Goal: Task Accomplishment & Management: Manage account settings

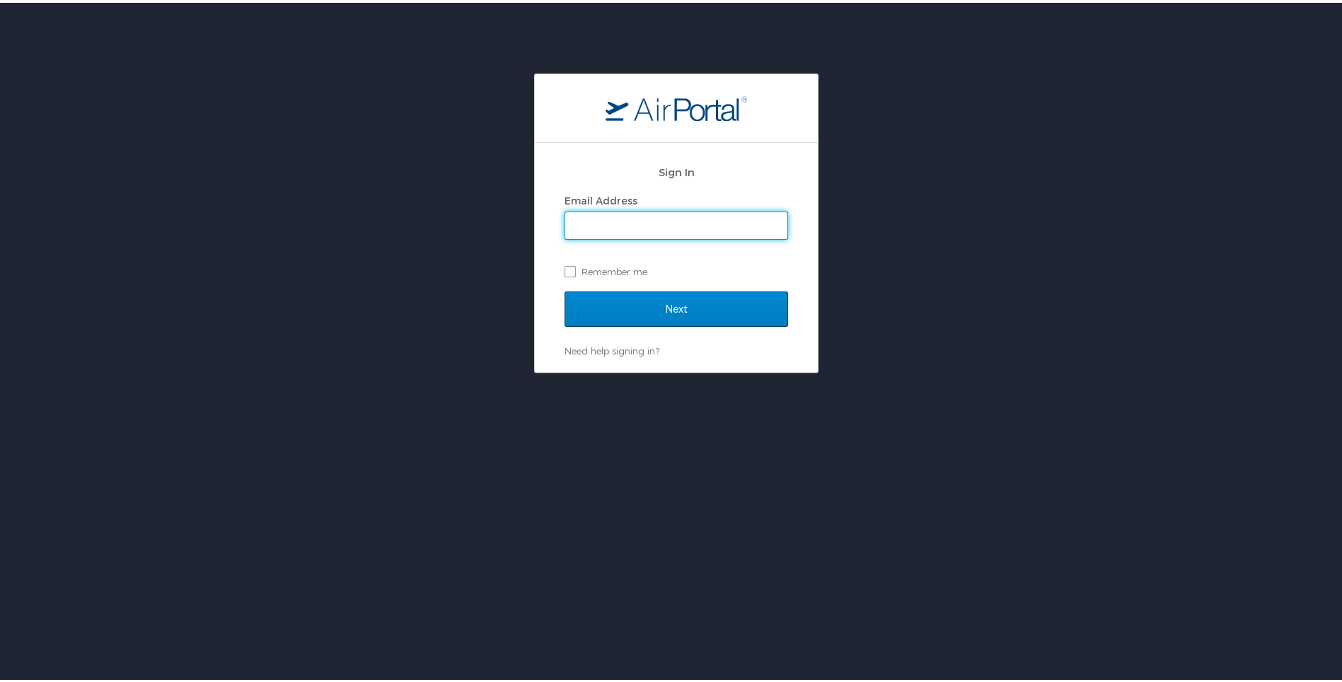
type input "[PERSON_NAME][EMAIL_ADDRESS][PERSON_NAME][DOMAIN_NAME]"
click at [664, 291] on input "Next" at bounding box center [677, 306] width 224 height 35
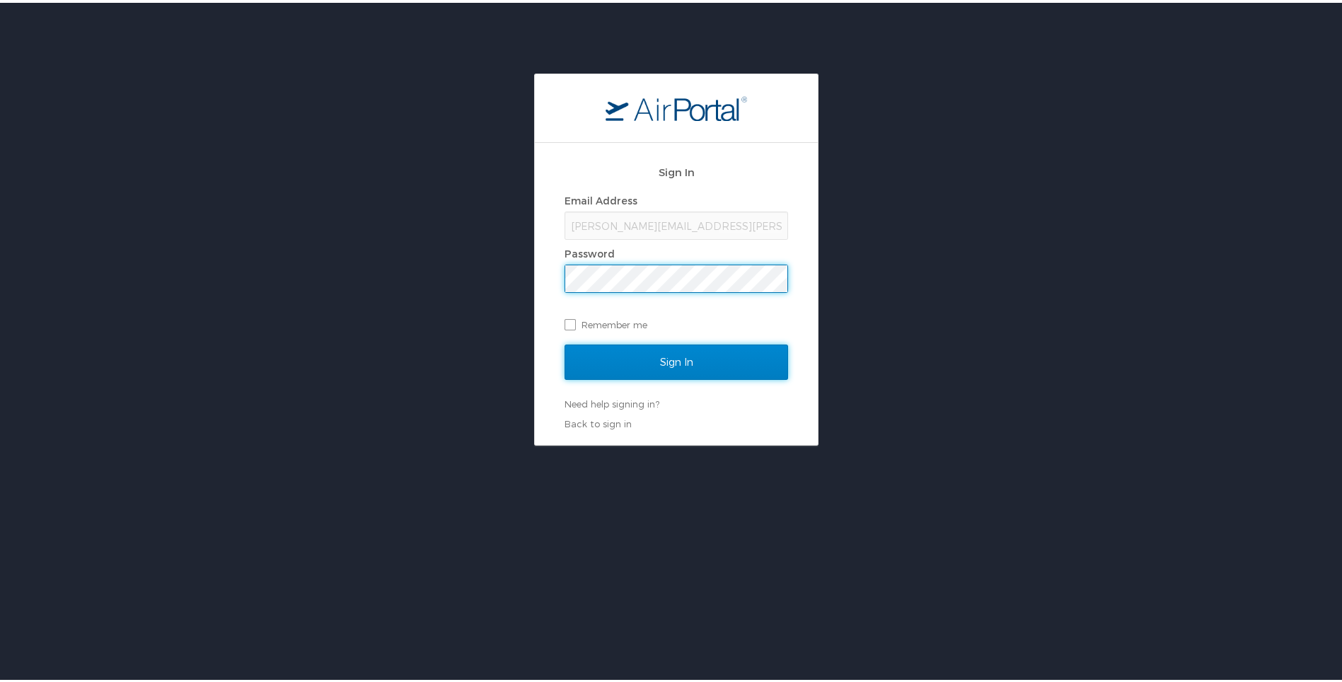
click at [749, 365] on input "Sign In" at bounding box center [677, 359] width 224 height 35
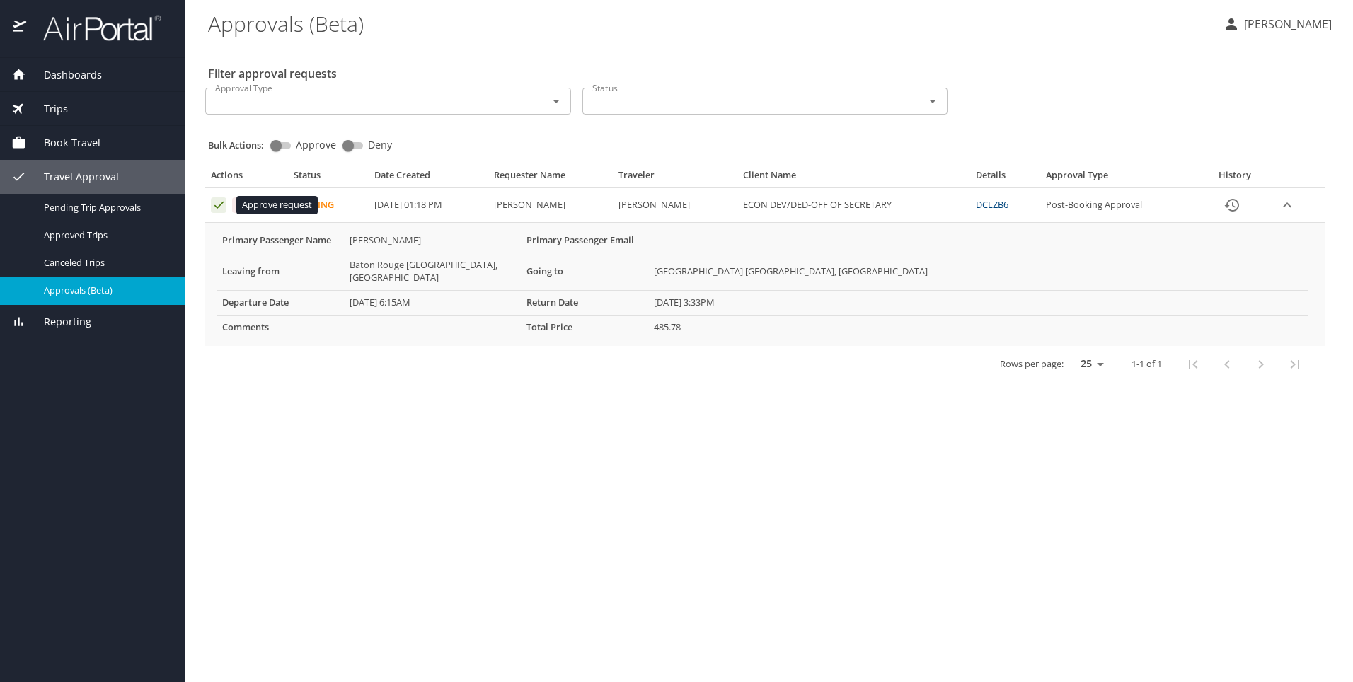
click at [219, 209] on icon "Approval table" at bounding box center [218, 204] width 13 height 13
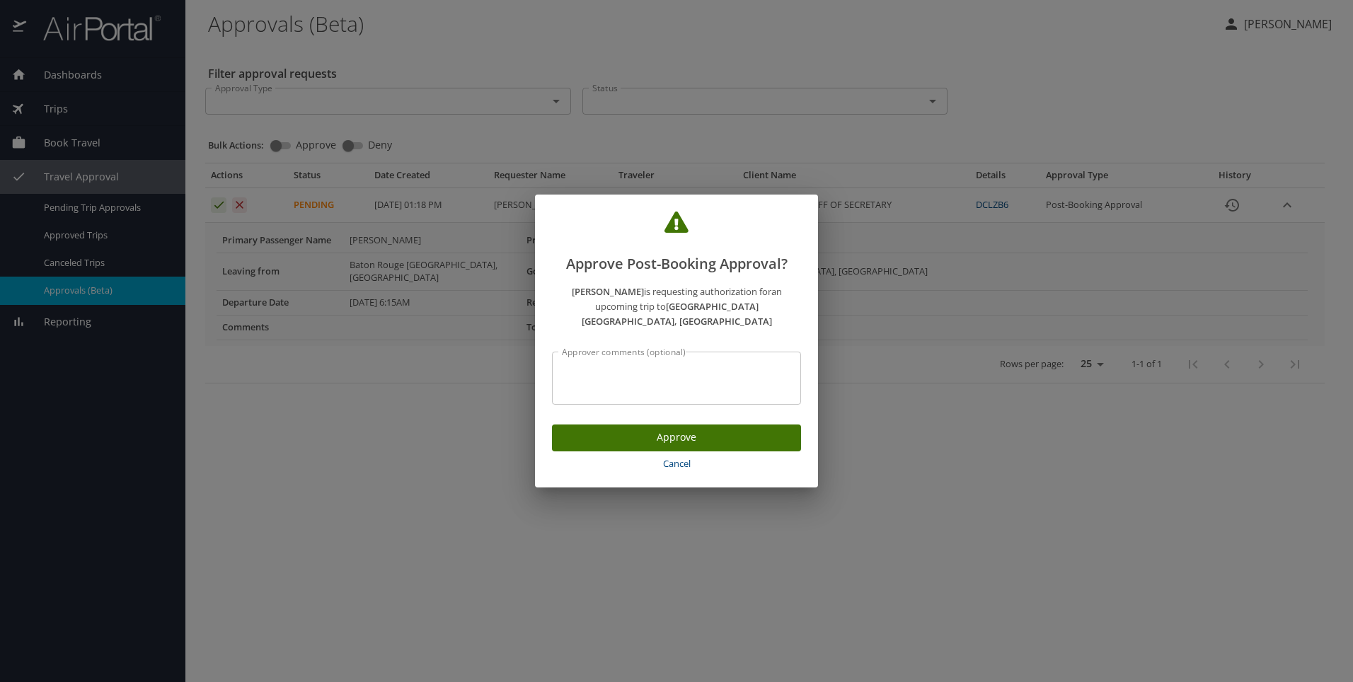
click at [601, 429] on span "Approve" at bounding box center [676, 438] width 226 height 18
